Goal: Transaction & Acquisition: Register for event/course

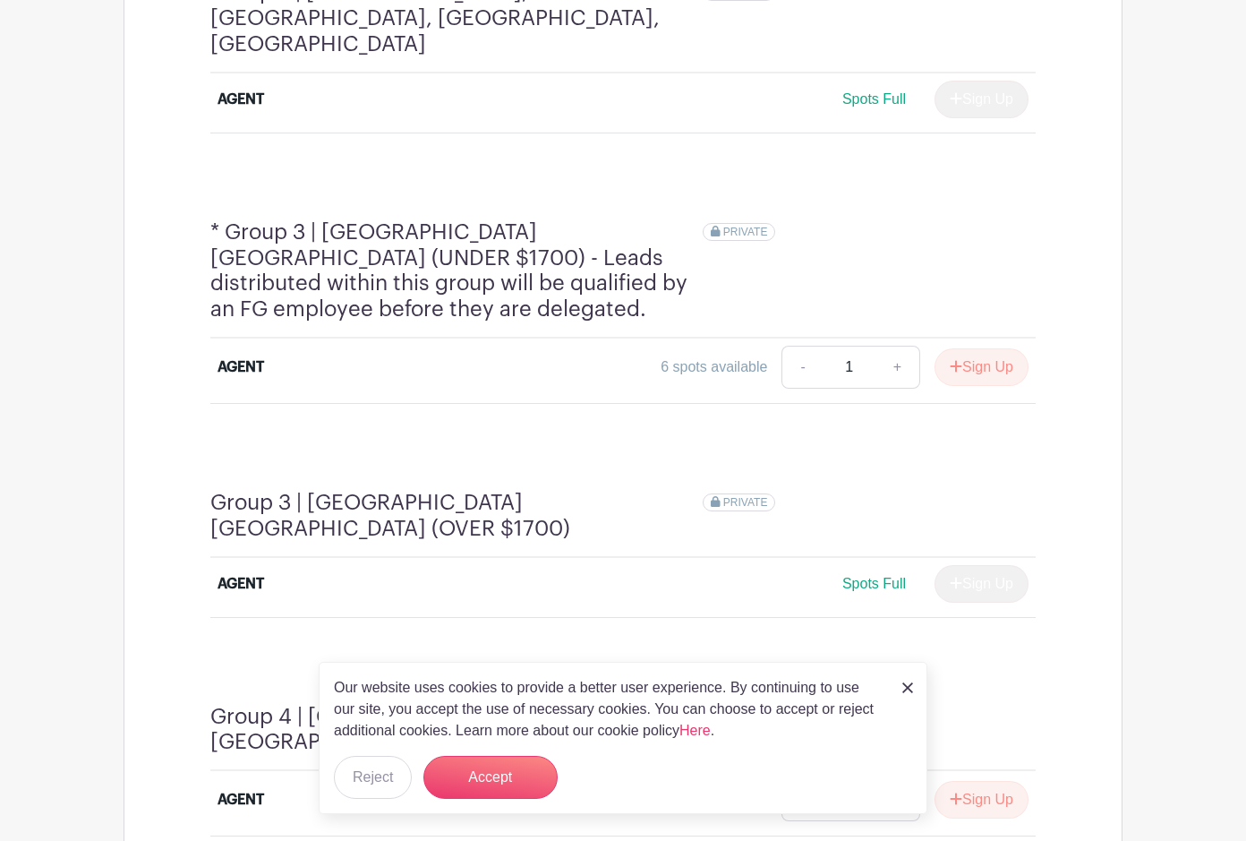
scroll to position [1373, 0]
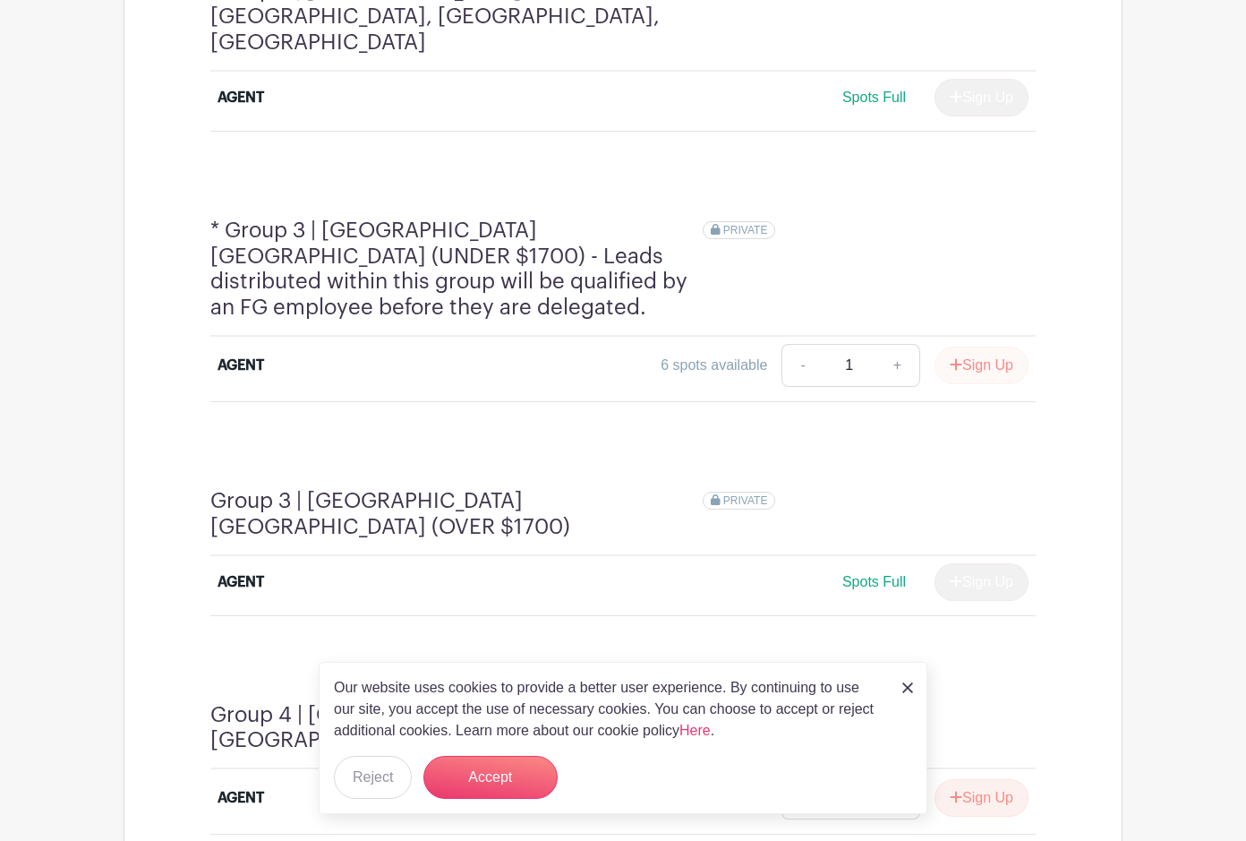
click at [979, 346] on button "Sign Up" at bounding box center [982, 365] width 94 height 38
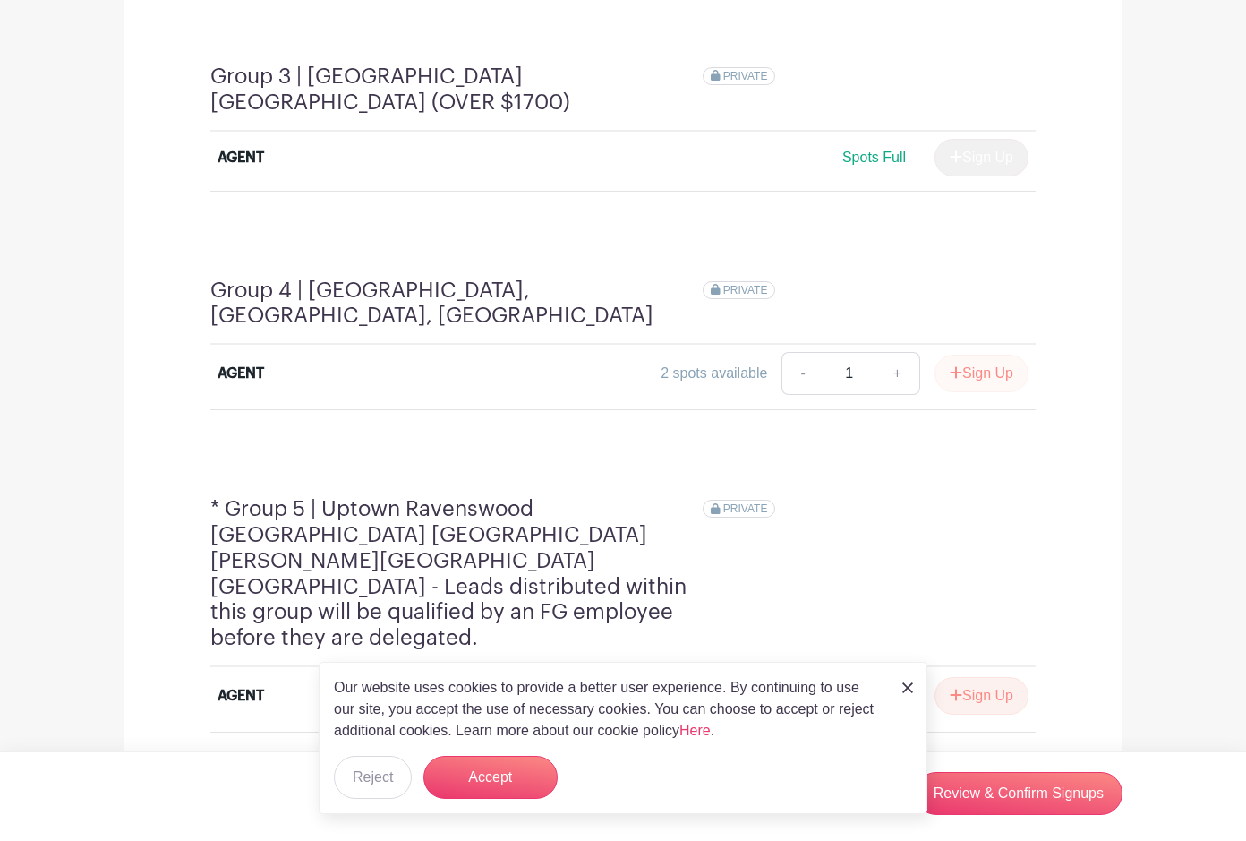
scroll to position [1798, 0]
click at [979, 355] on button "Sign Up" at bounding box center [982, 374] width 94 height 38
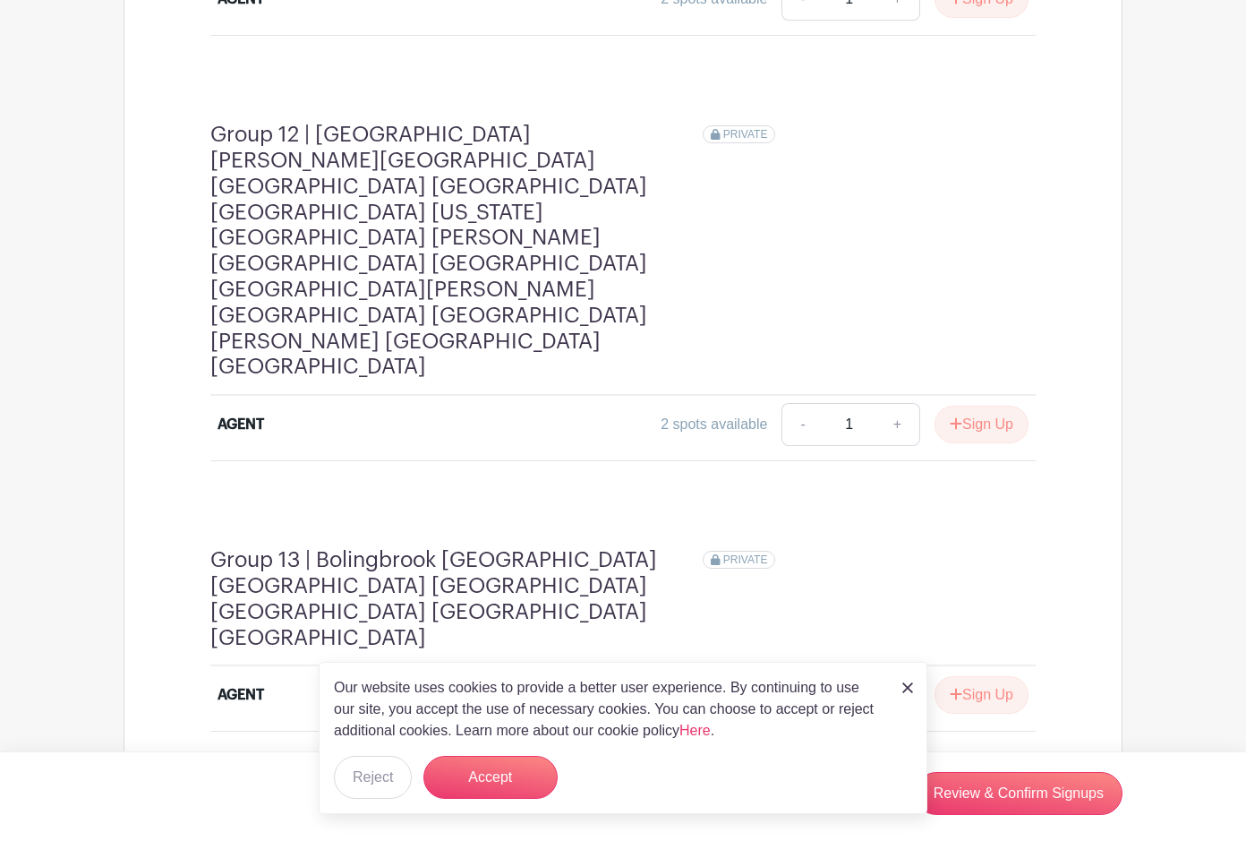
scroll to position [4510, 0]
click at [515, 785] on button "Accept" at bounding box center [490, 777] width 134 height 43
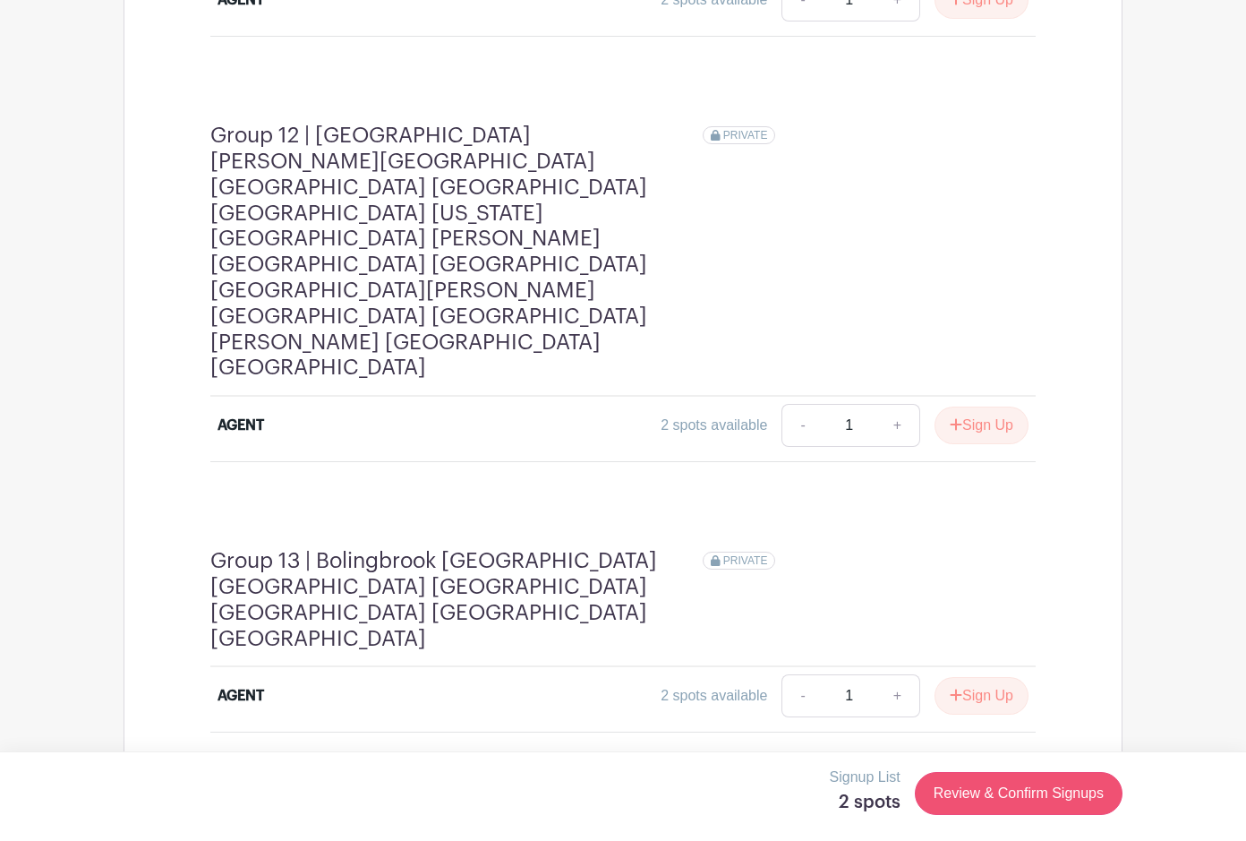
click at [1050, 790] on link "Review & Confirm Signups" at bounding box center [1019, 793] width 208 height 43
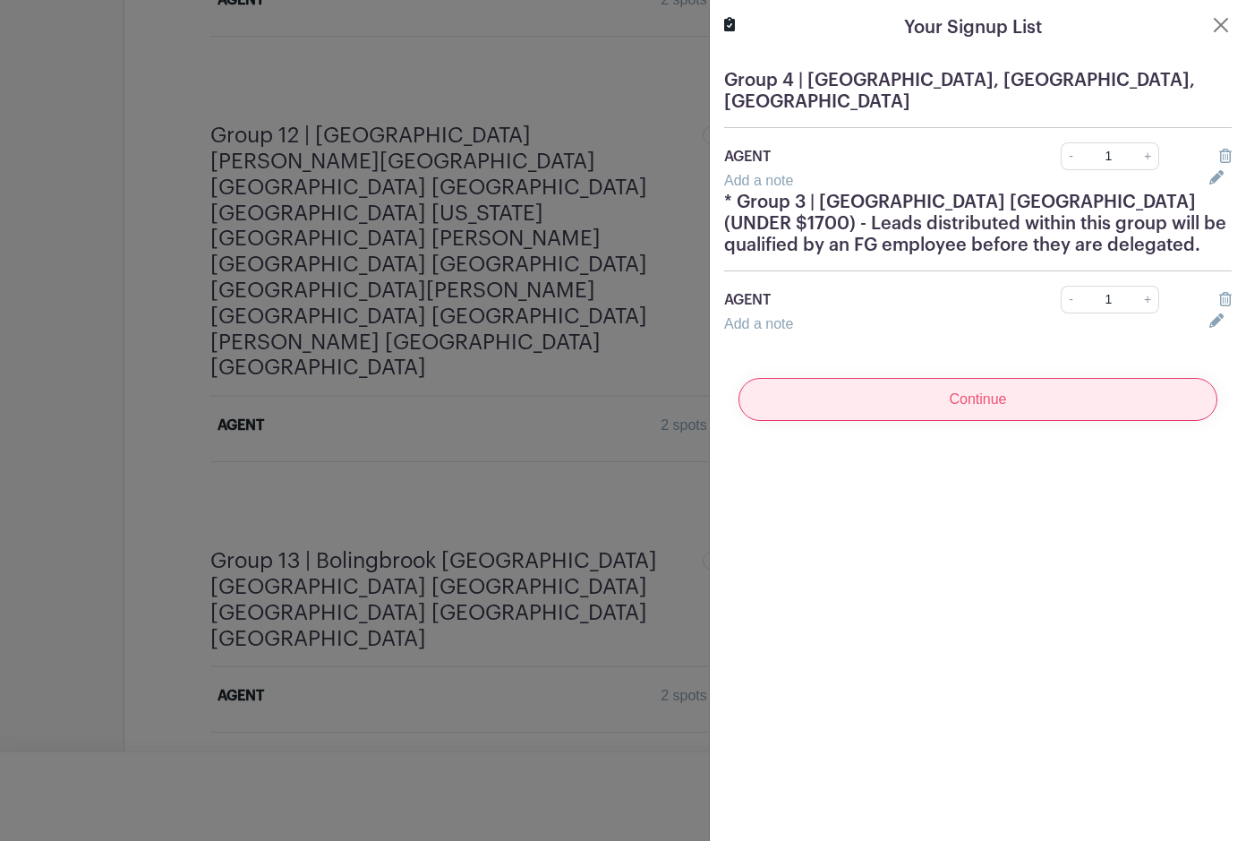
click at [1020, 397] on input "Continue" at bounding box center [978, 399] width 479 height 43
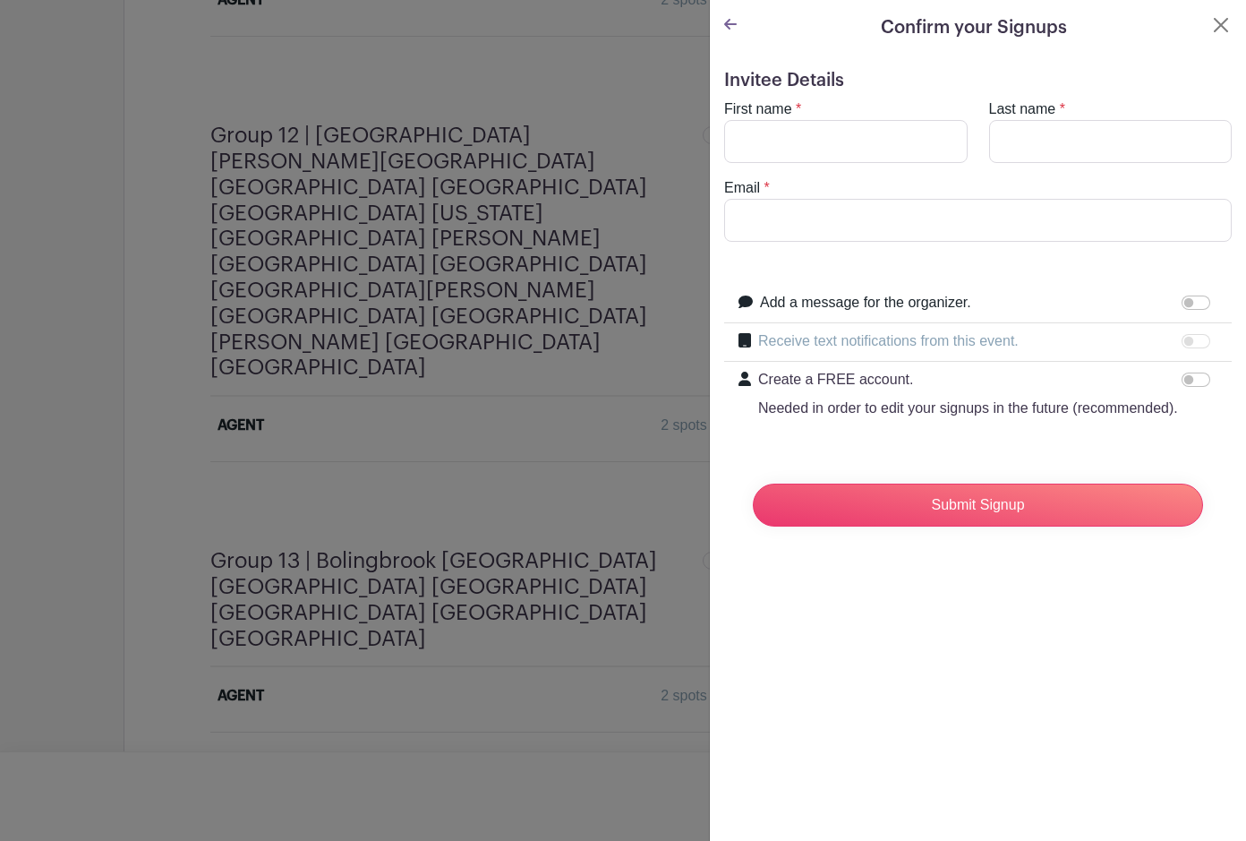
click at [731, 22] on icon at bounding box center [730, 24] width 13 height 14
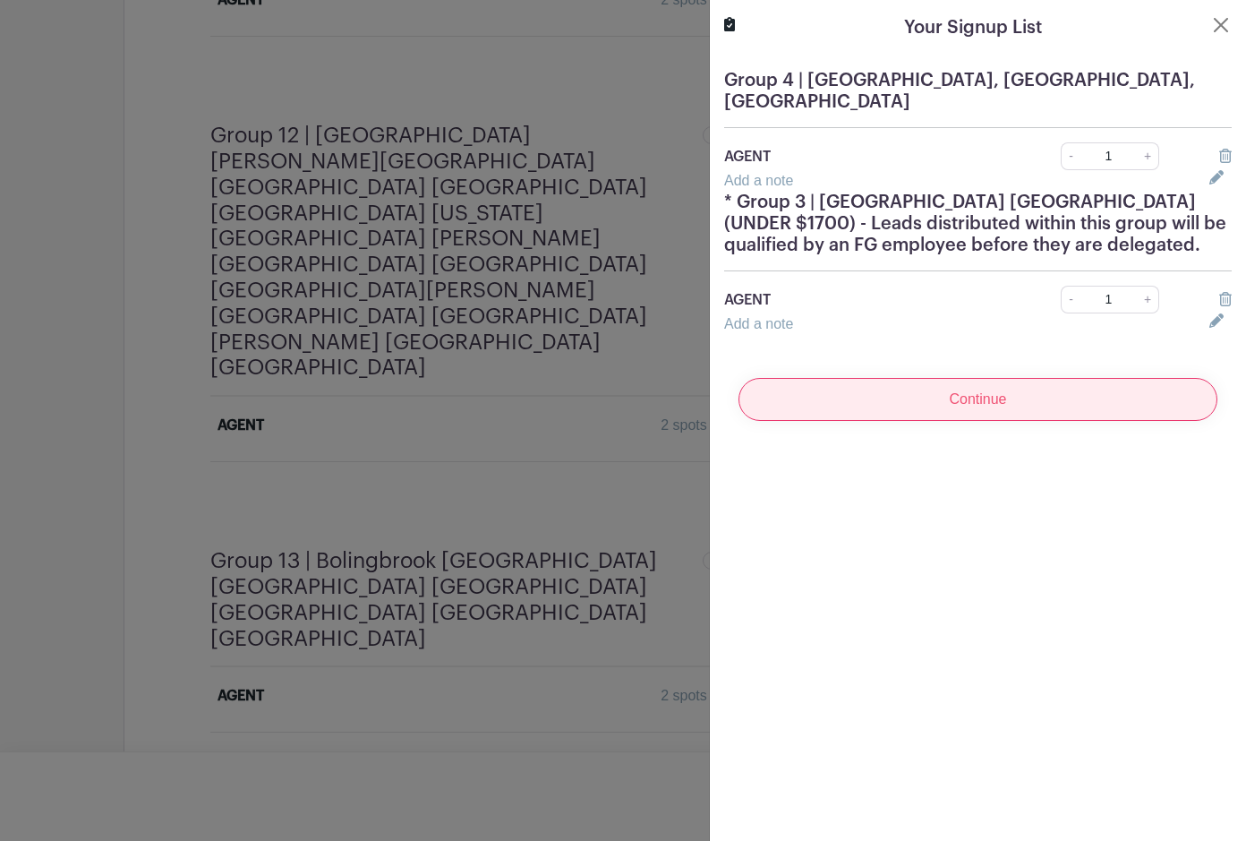
click at [980, 395] on input "Continue" at bounding box center [978, 399] width 479 height 43
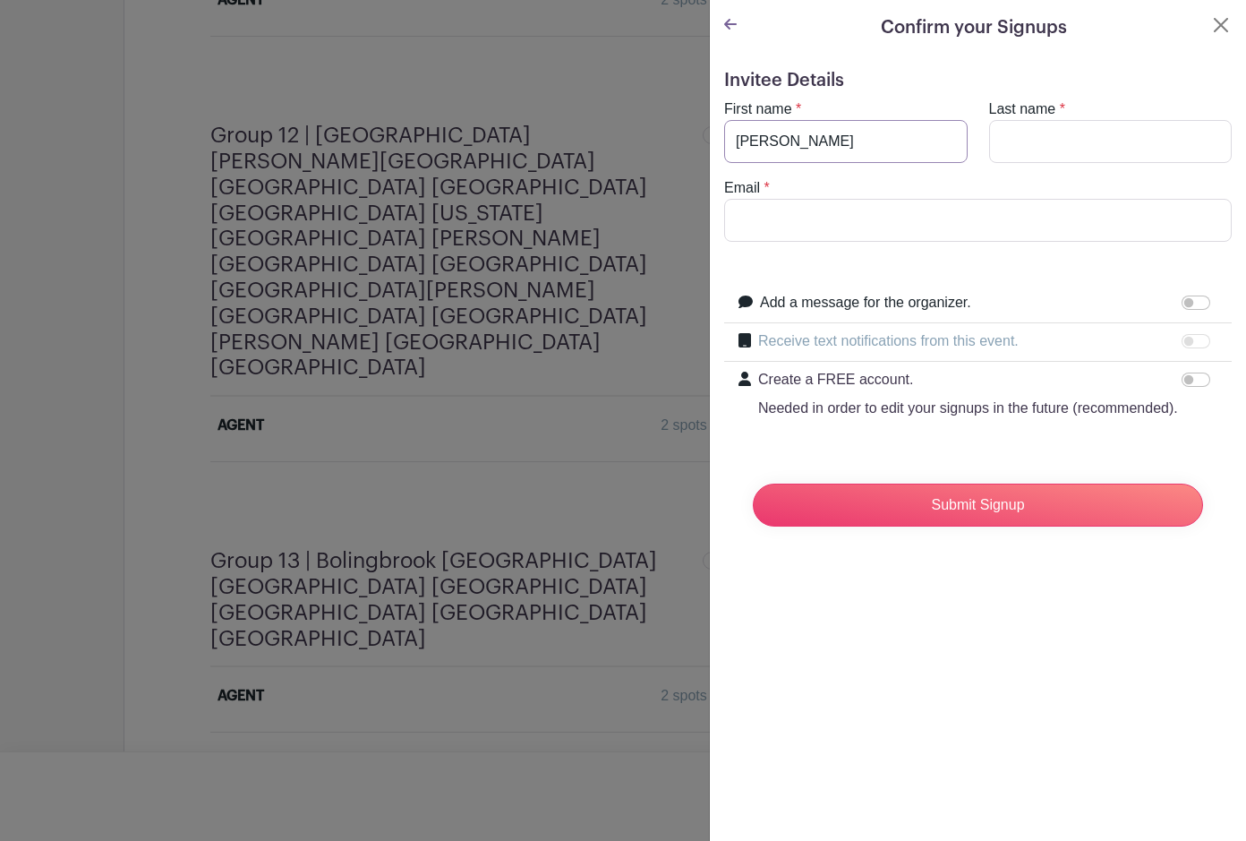
type input "[PERSON_NAME]"
type input "[EMAIL_ADDRESS][DOMAIN_NAME]"
click at [1147, 314] on div "Add a message for the organizer." at bounding box center [988, 303] width 457 height 23
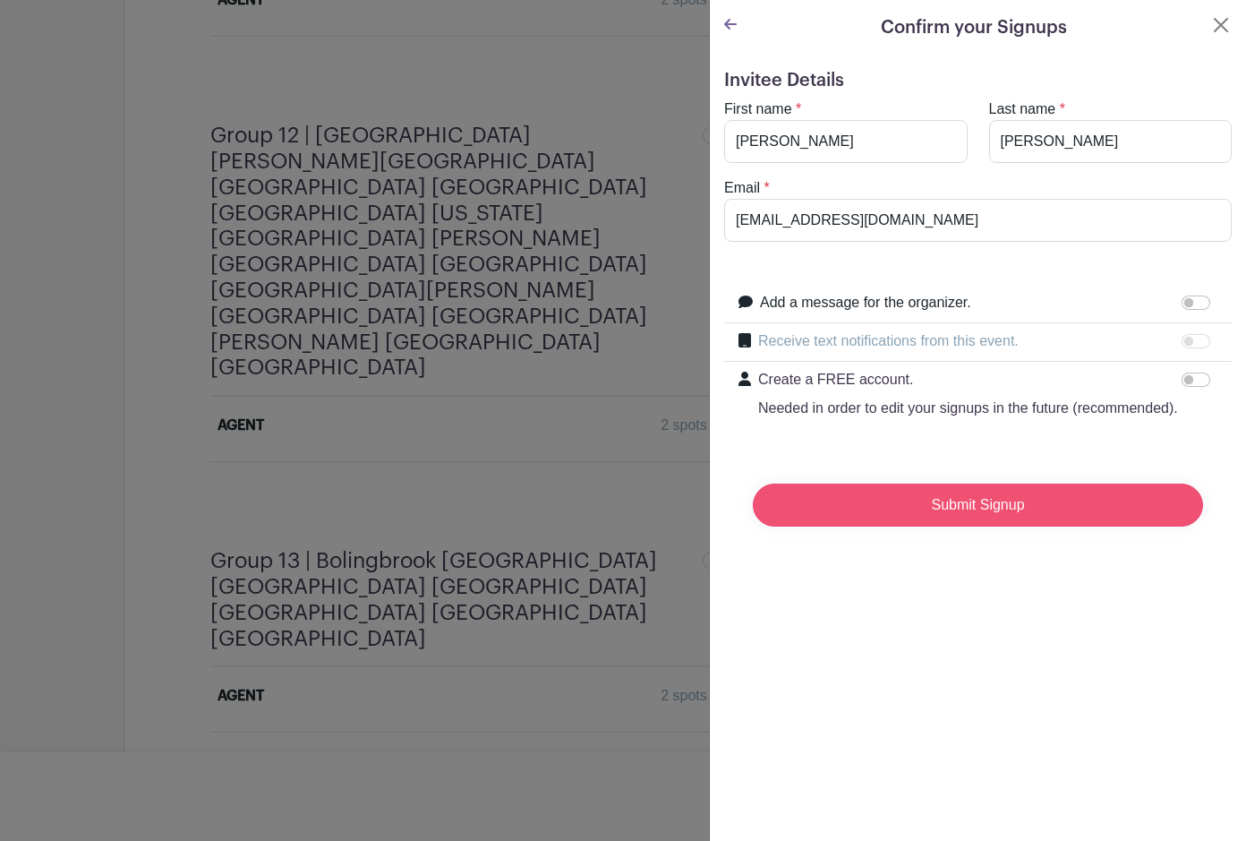
click at [1053, 512] on input "Submit Signup" at bounding box center [978, 504] width 450 height 43
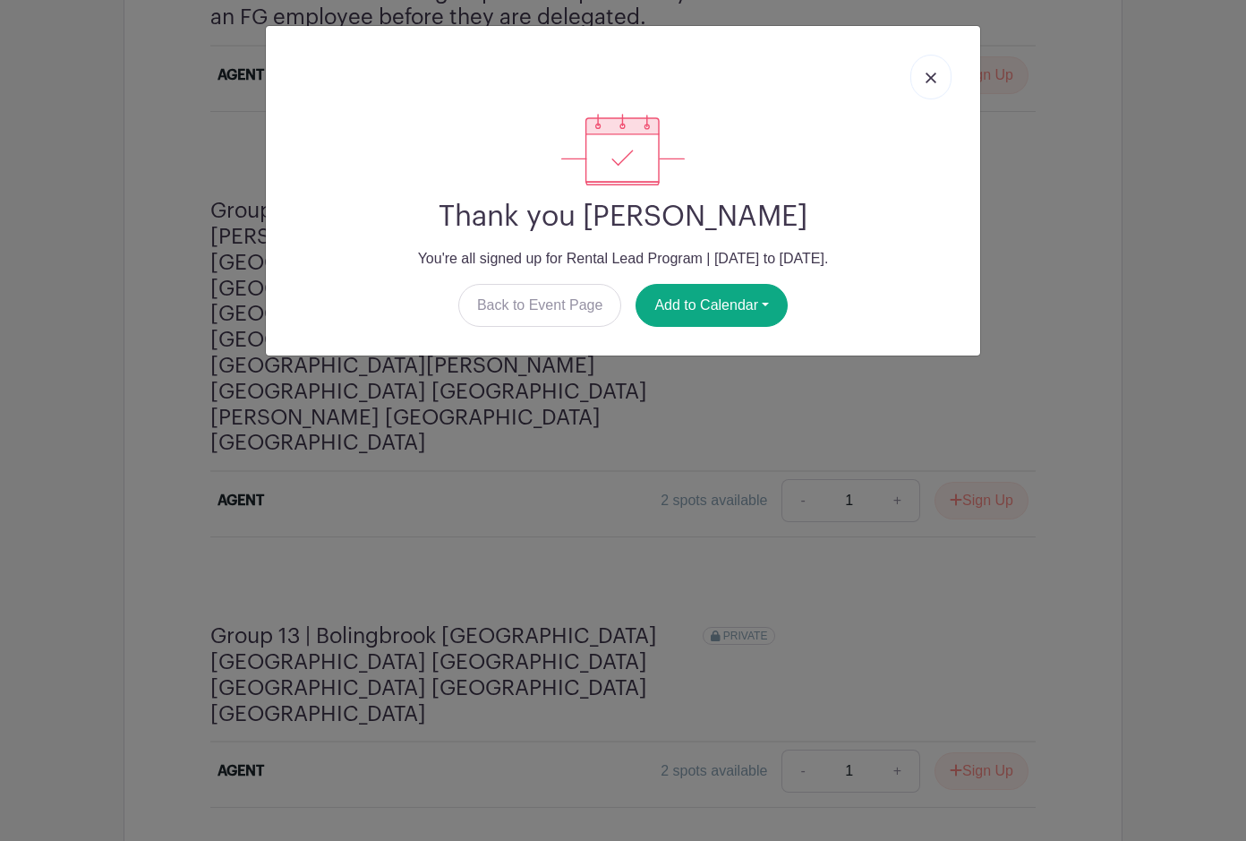
click at [926, 76] on img at bounding box center [931, 78] width 11 height 11
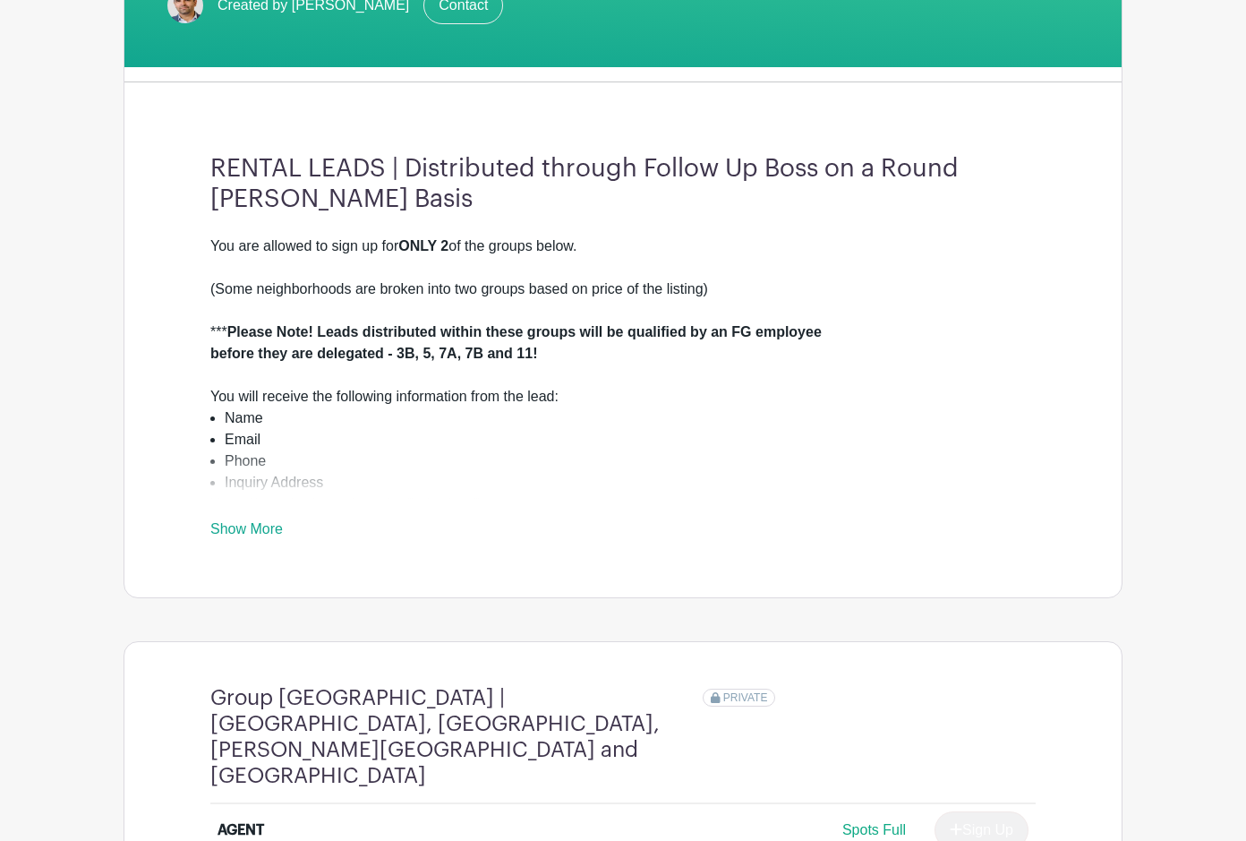
scroll to position [400, 0]
